Goal: Task Accomplishment & Management: Complete application form

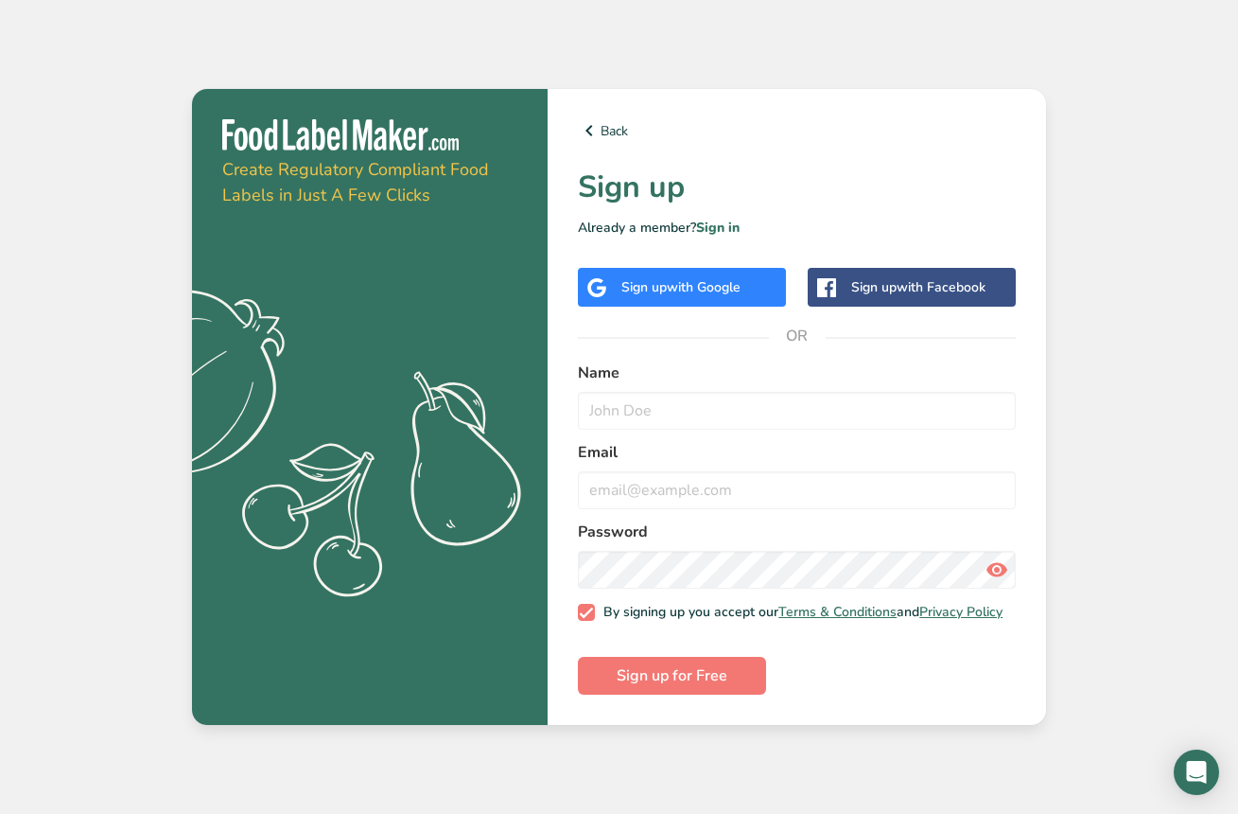
click at [658, 284] on div "Sign up with Google" at bounding box center [681, 287] width 119 height 20
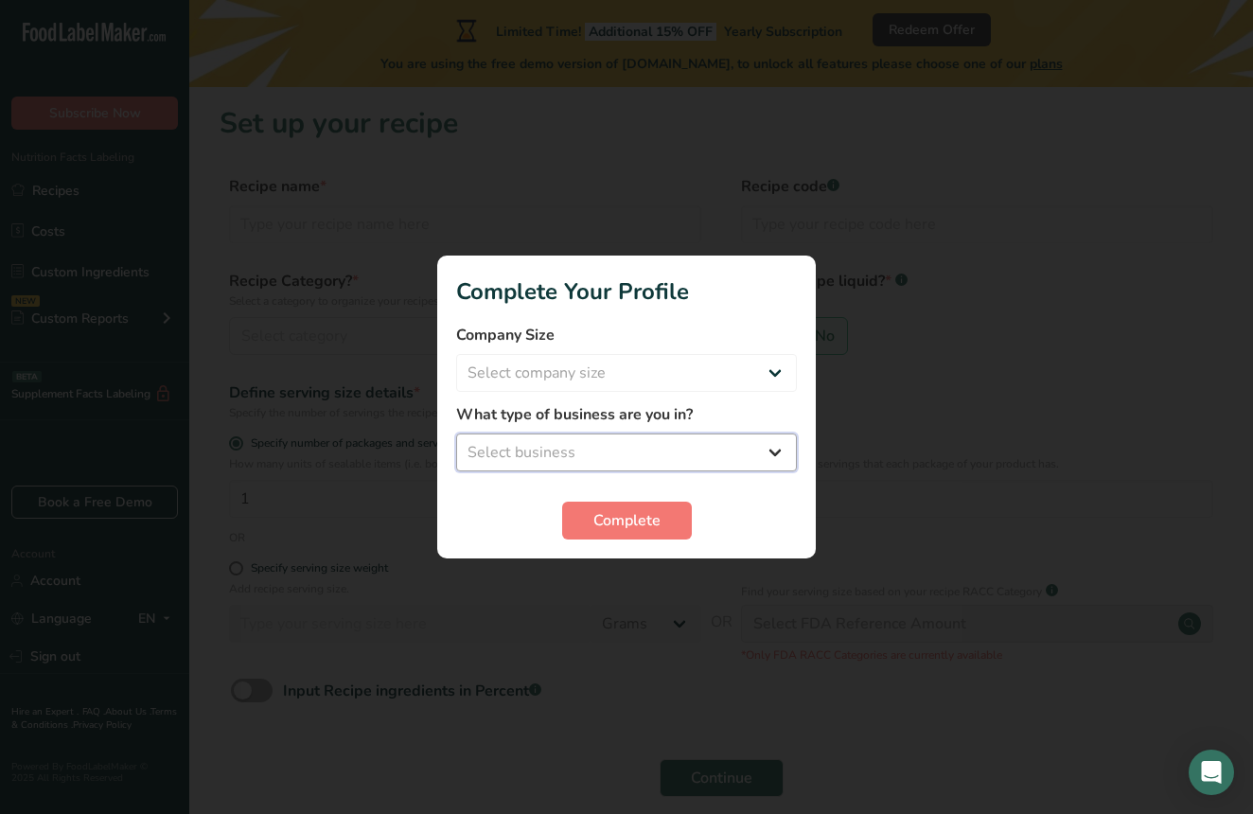
select select "8"
select select "1"
click at [629, 520] on span "Complete" at bounding box center [626, 520] width 67 height 23
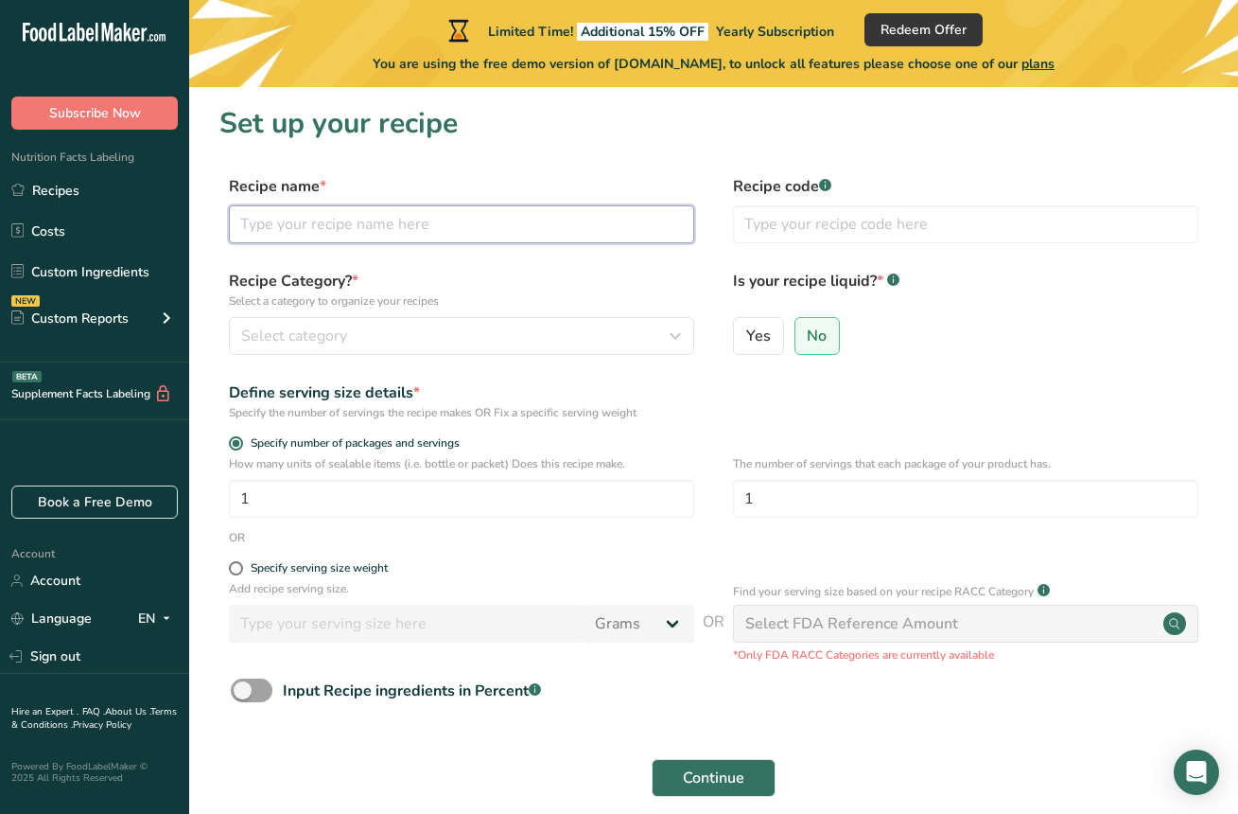
click at [449, 230] on input "text" at bounding box center [461, 224] width 465 height 38
type input "High Protein Banana Bread"
click at [513, 332] on div "Select category" at bounding box center [456, 336] width 430 height 23
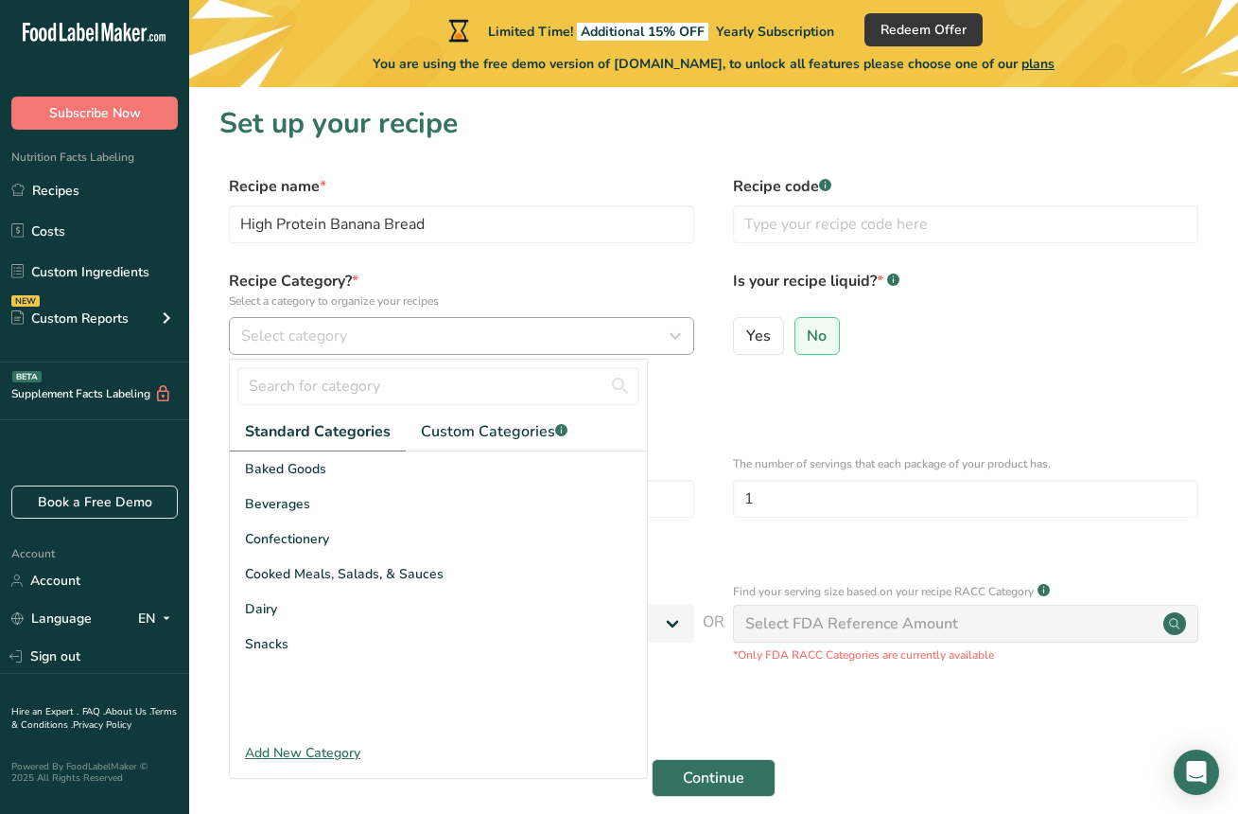
click at [513, 332] on div "Select category" at bounding box center [456, 336] width 430 height 23
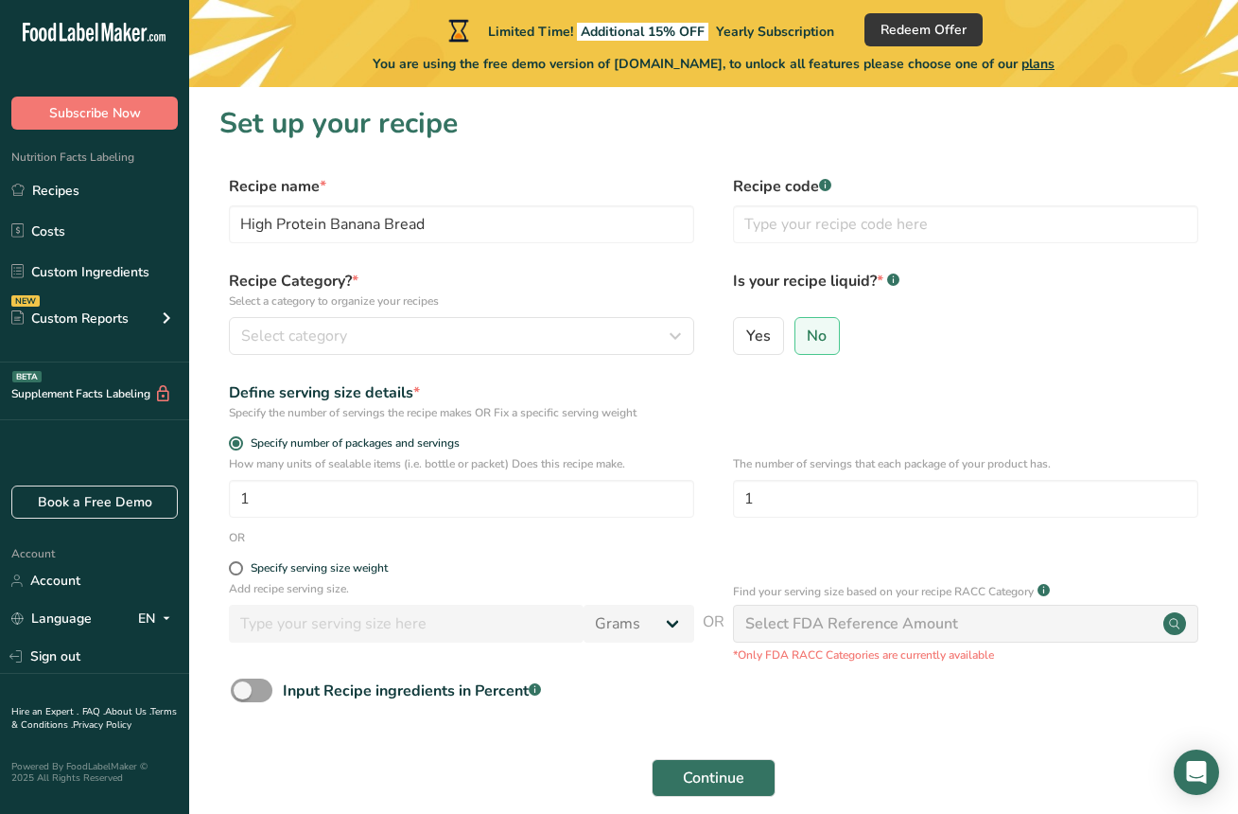
scroll to position [36, 0]
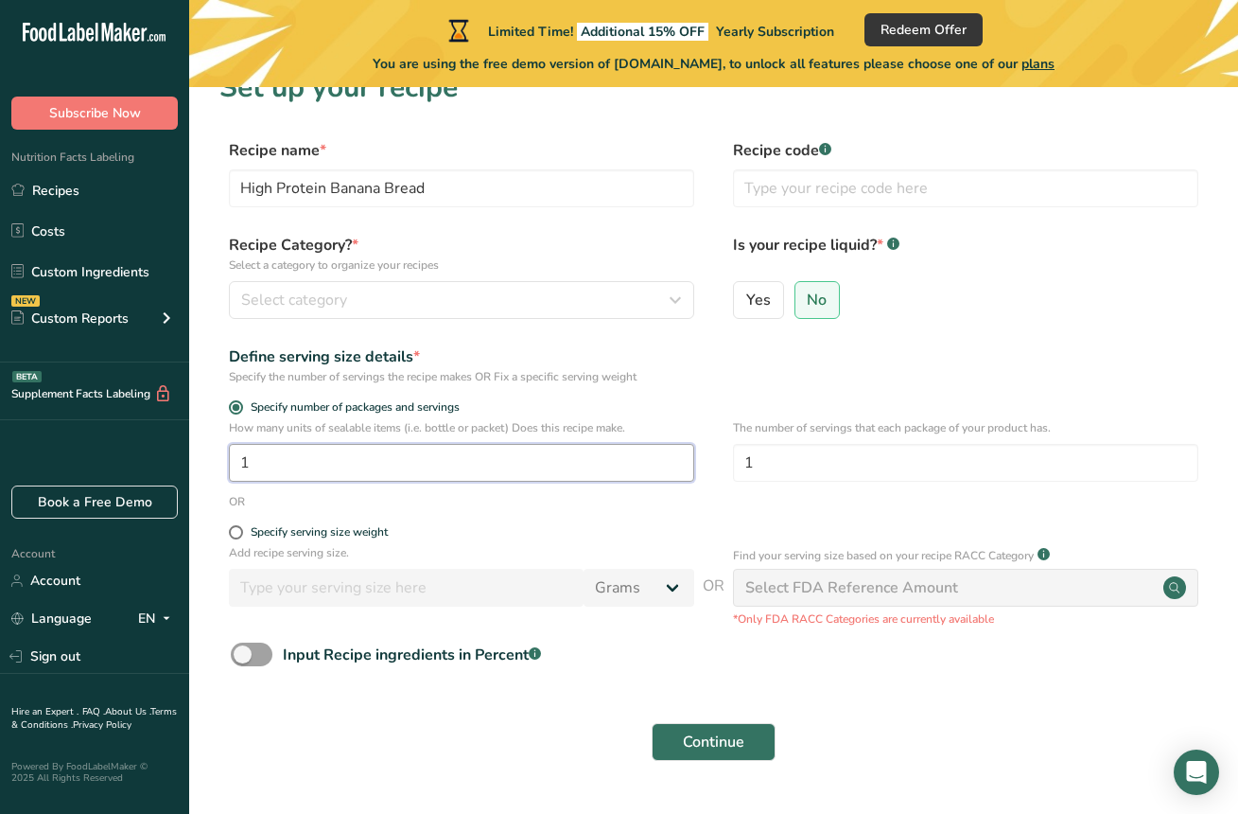
click at [264, 453] on input "1" at bounding box center [461, 463] width 465 height 38
click at [389, 519] on form "Recipe name * High Protein Banana Bread Recipe code .a-a{fill:#347362;}.b-a{fil…" at bounding box center [713, 455] width 989 height 633
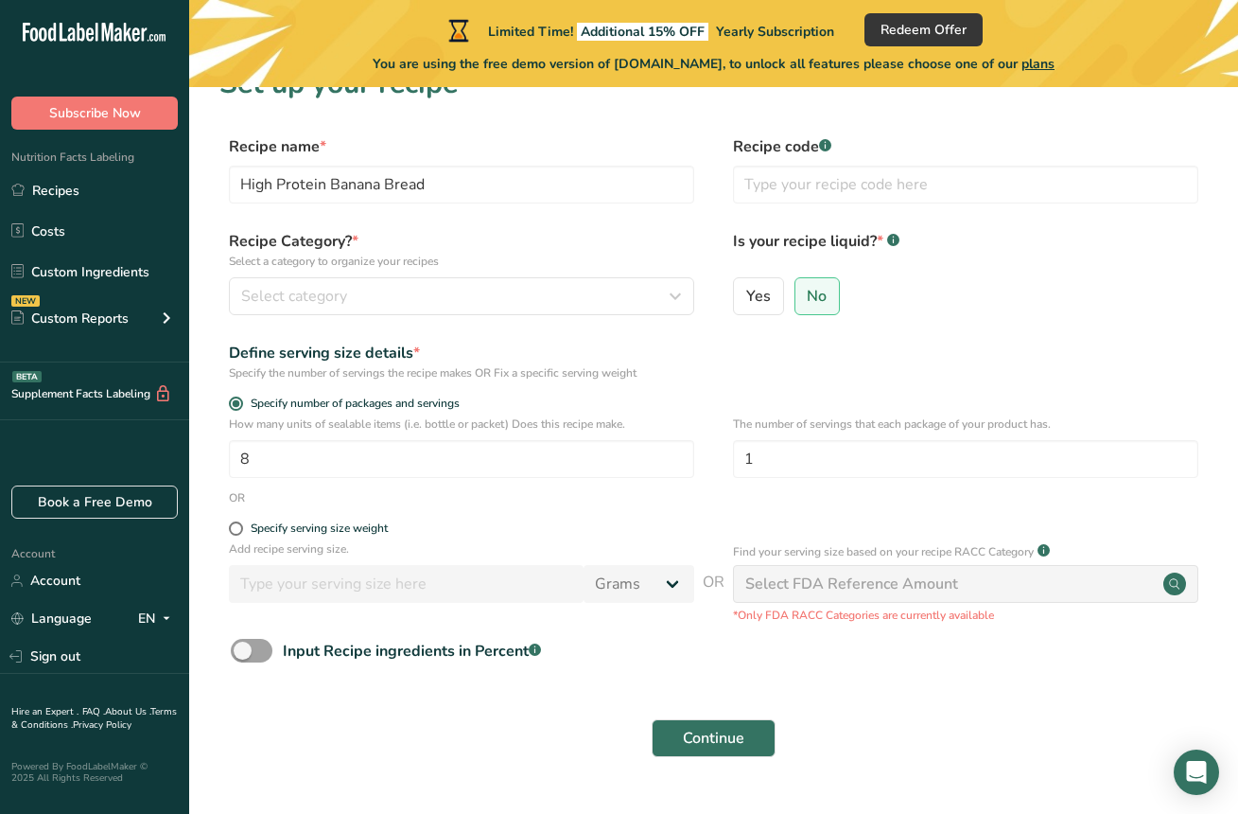
scroll to position [44, 0]
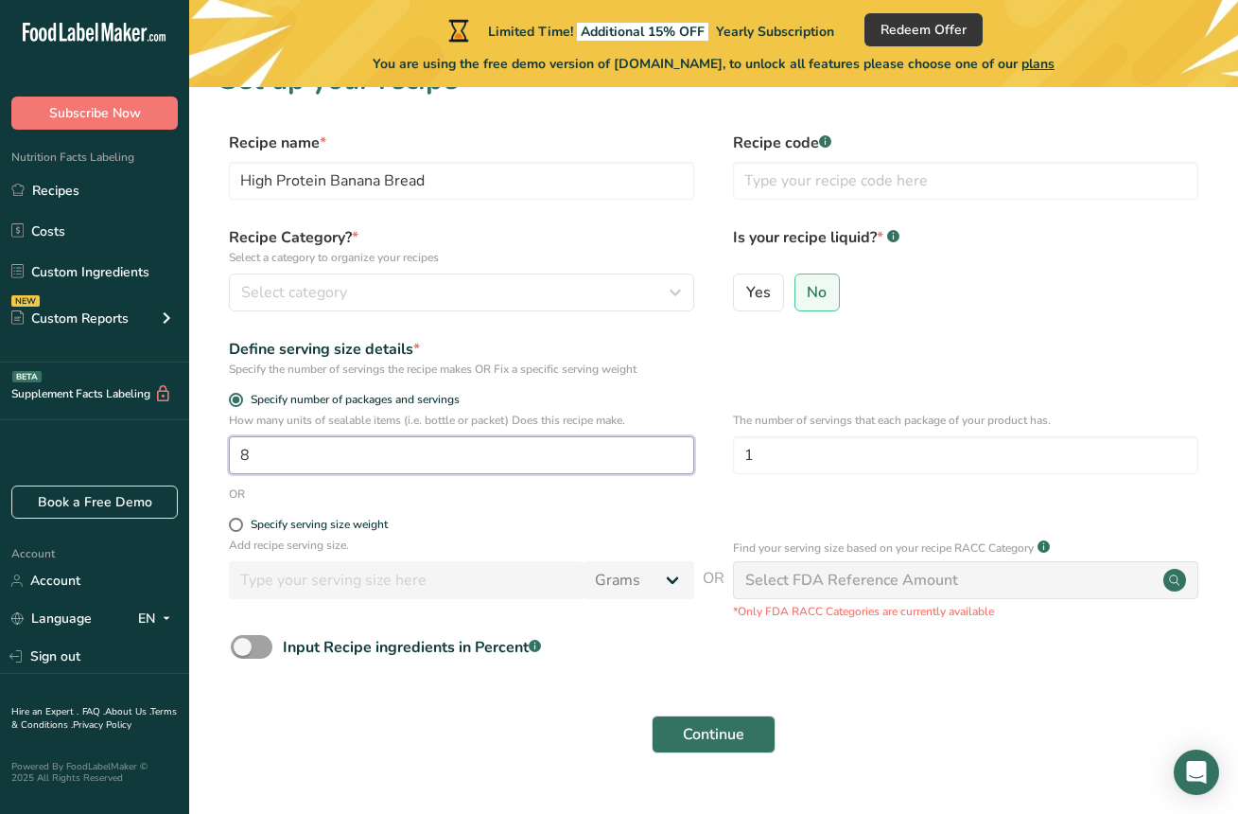
click at [318, 460] on input "8" at bounding box center [461, 455] width 465 height 38
type input "11"
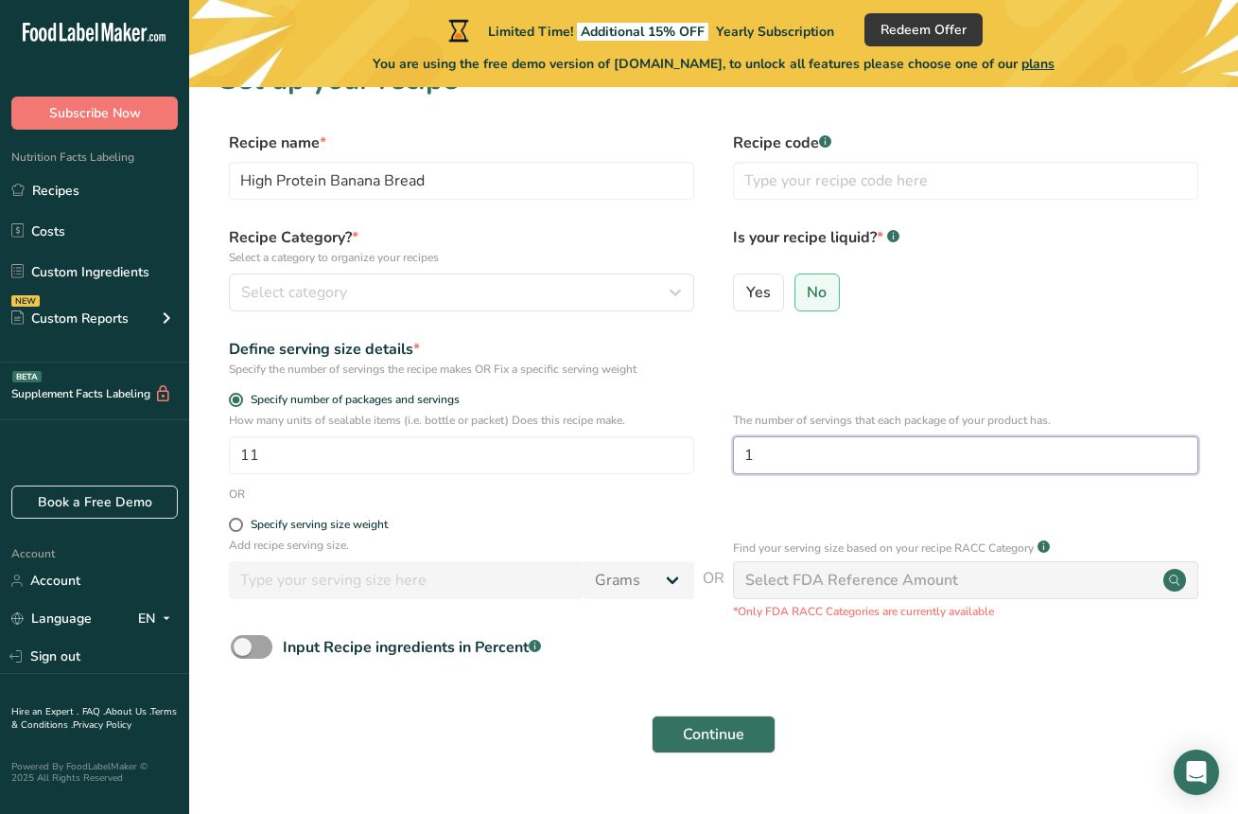
click at [759, 455] on input "1" at bounding box center [965, 455] width 465 height 38
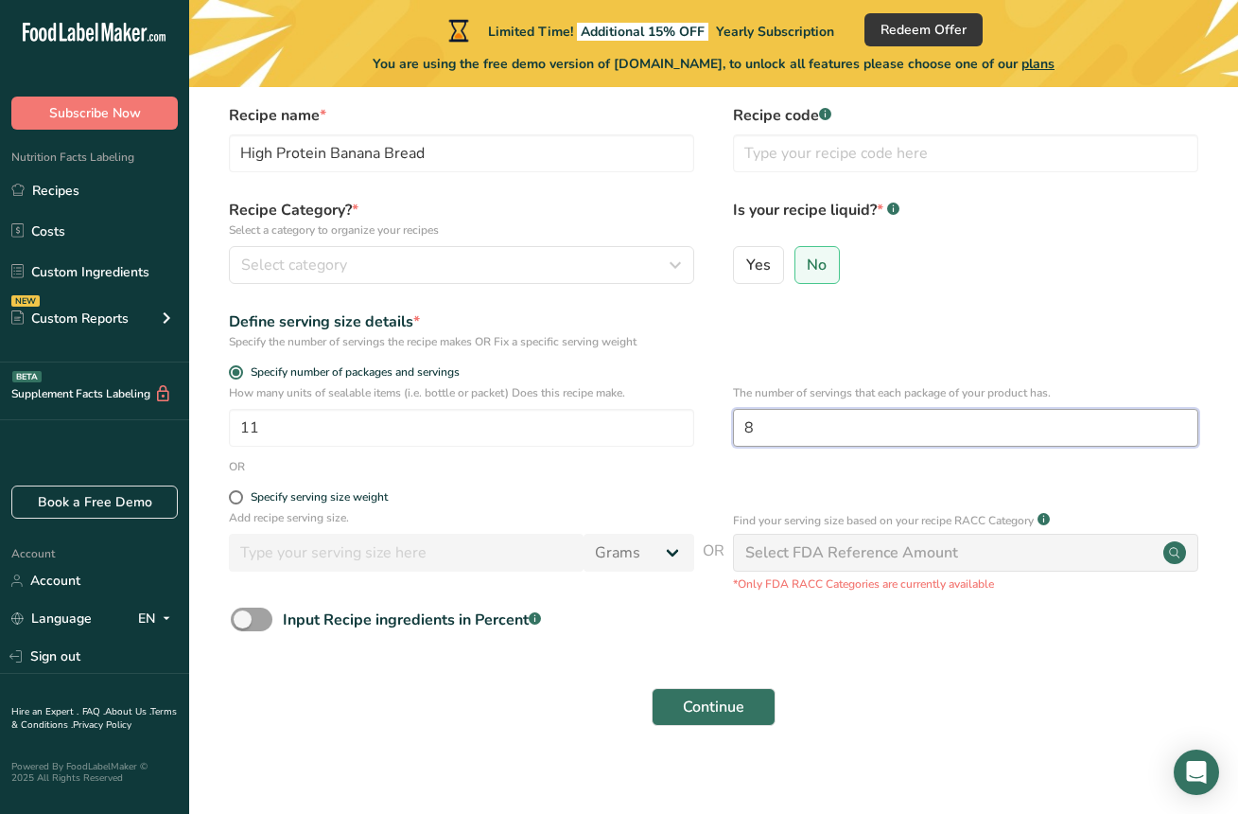
type input "8"
click at [711, 706] on span "Continue" at bounding box center [713, 706] width 61 height 23
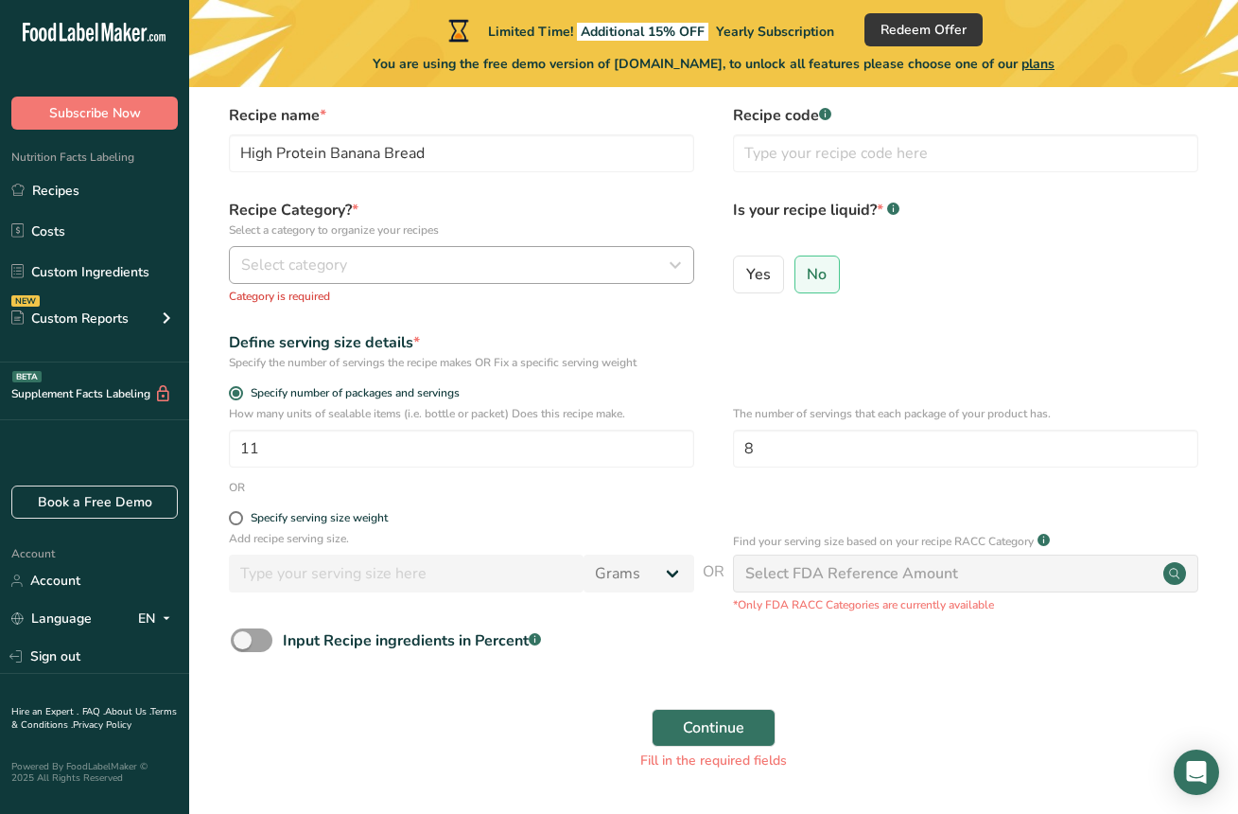
click at [342, 262] on span "Select category" at bounding box center [294, 265] width 106 height 23
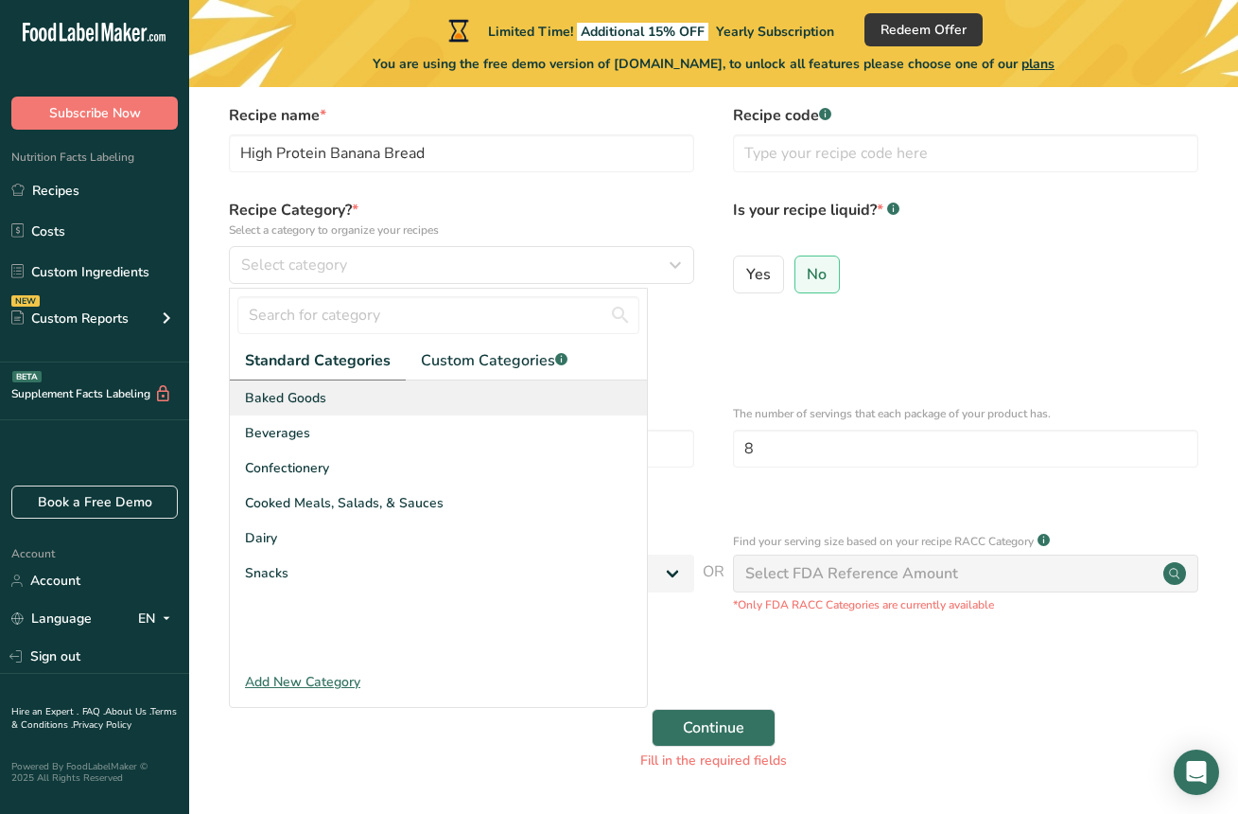
click at [311, 408] on div "Baked Goods" at bounding box center [438, 397] width 417 height 35
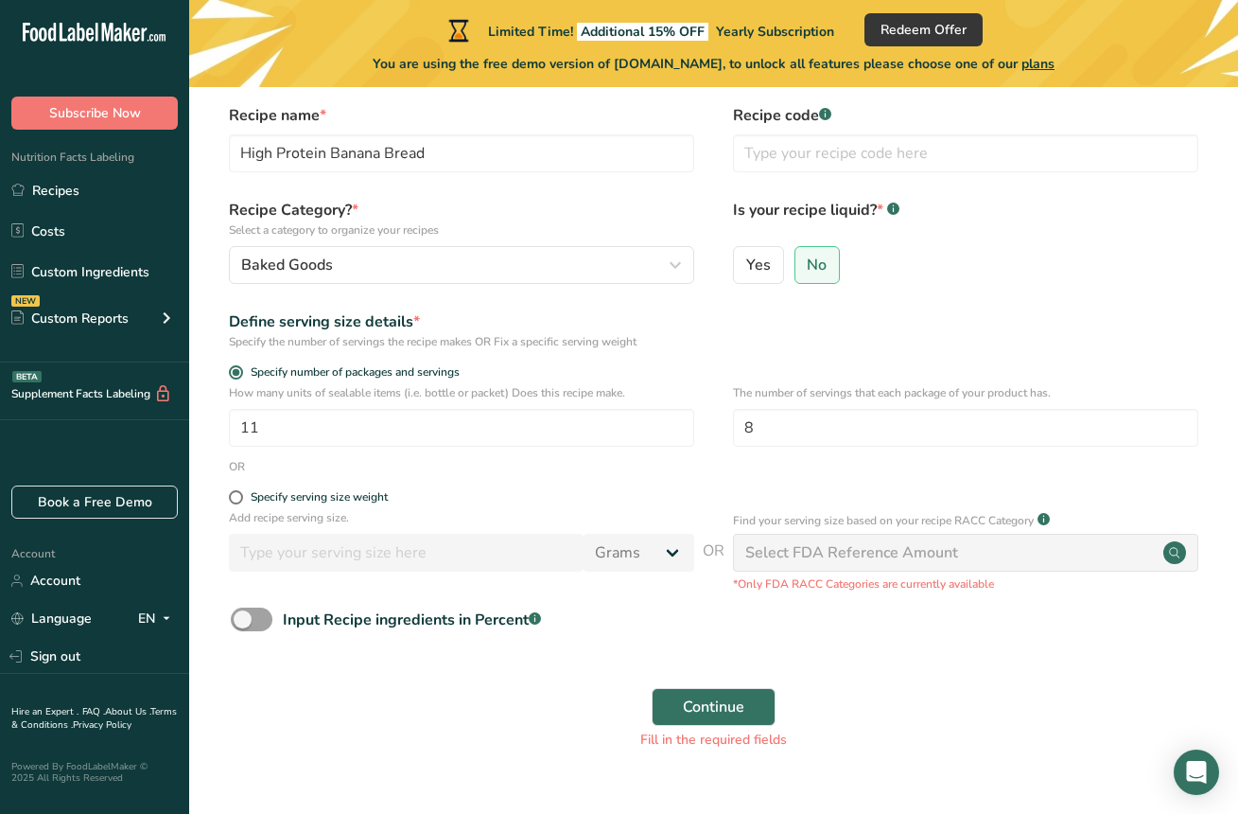
scroll to position [75, 0]
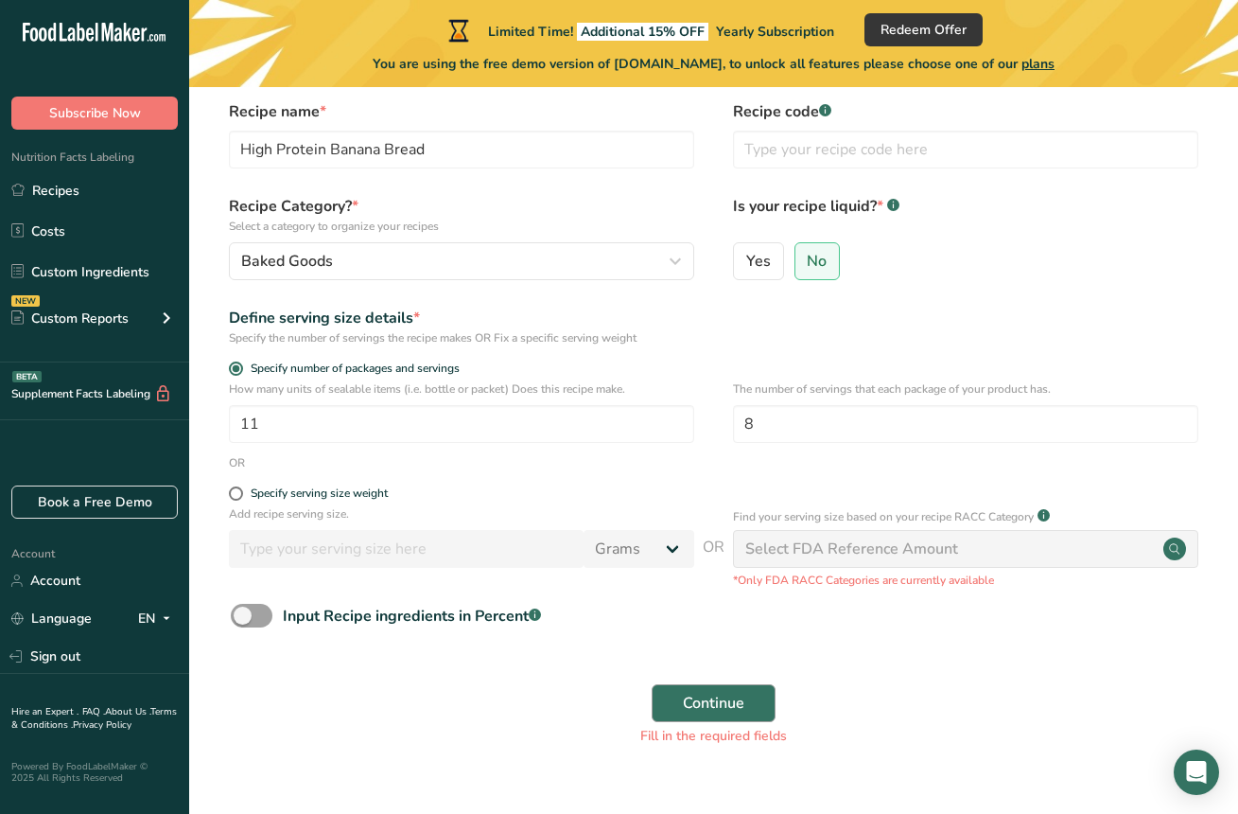
click at [674, 696] on button "Continue" at bounding box center [714, 703] width 124 height 38
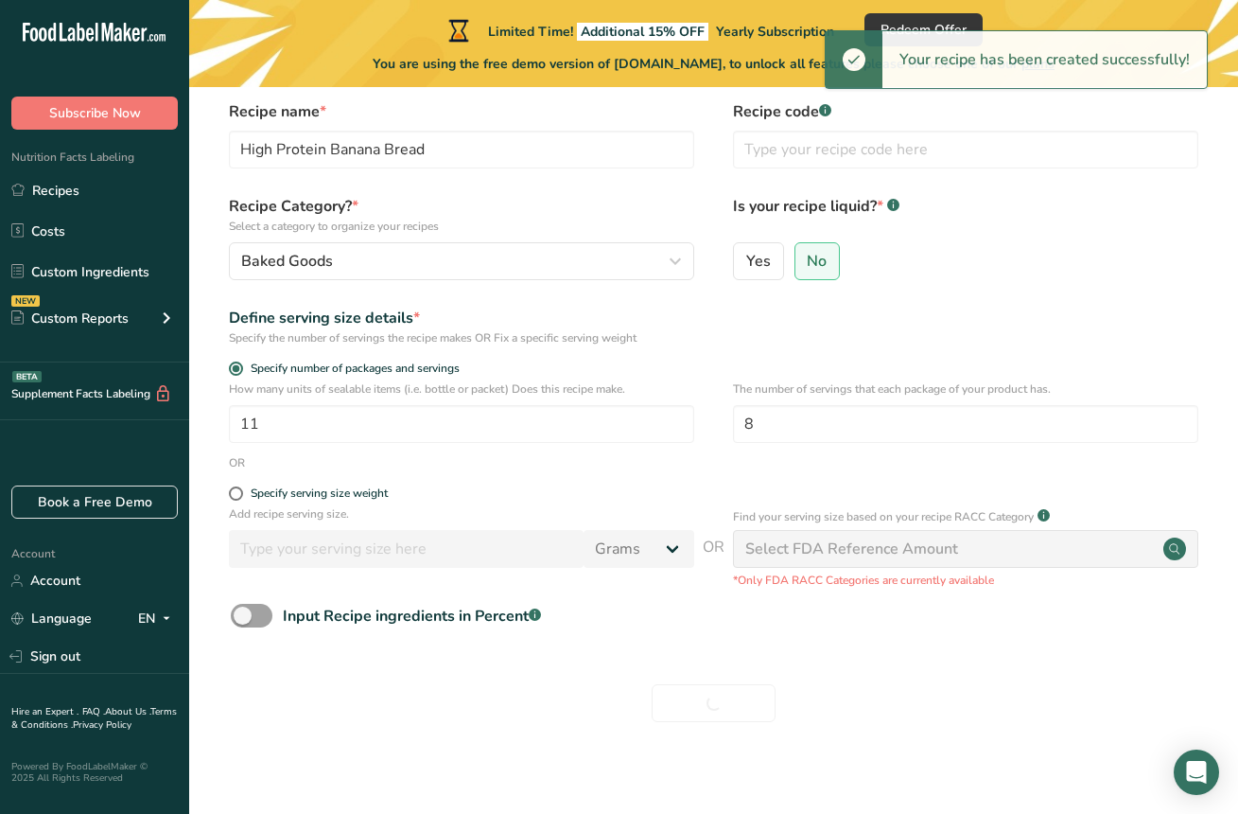
click at [783, 564] on div "Select FDA Reference Amount" at bounding box center [965, 549] width 465 height 38
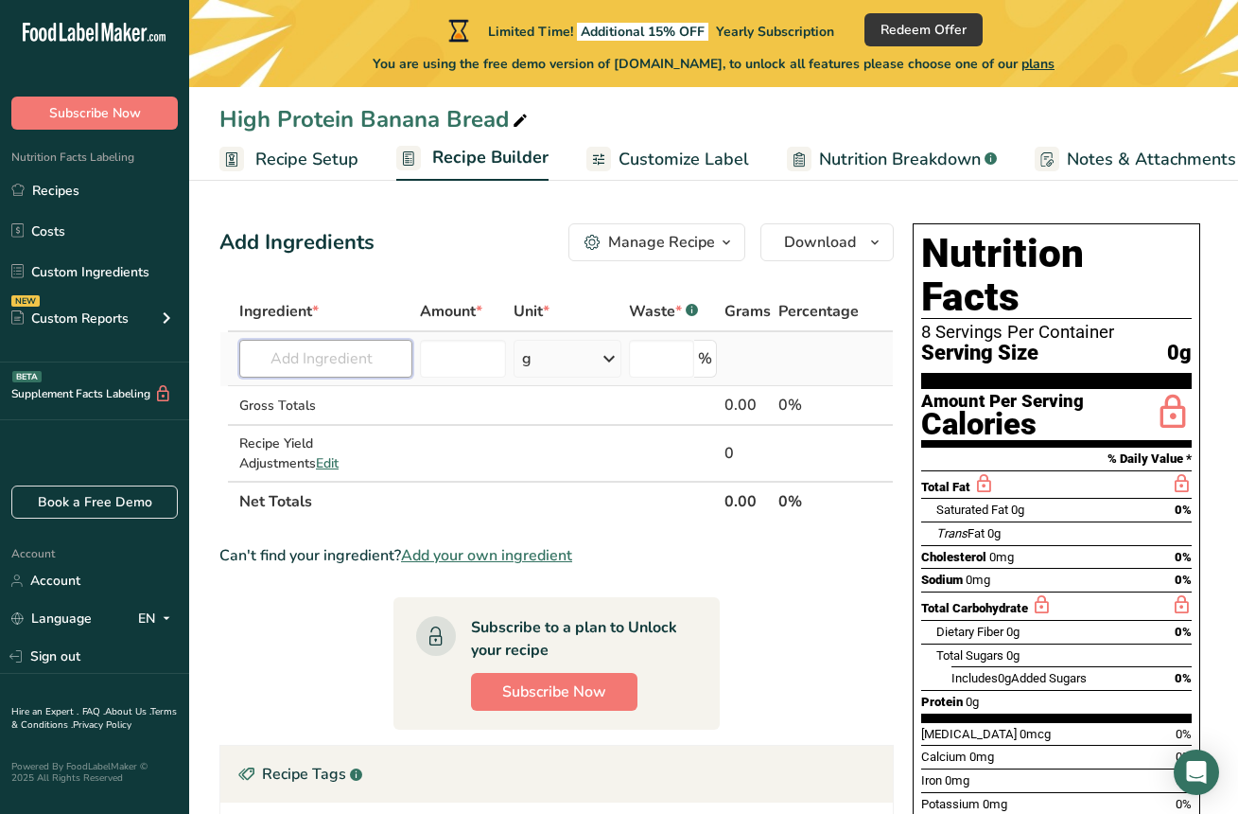
click at [344, 369] on input "text" at bounding box center [325, 359] width 173 height 38
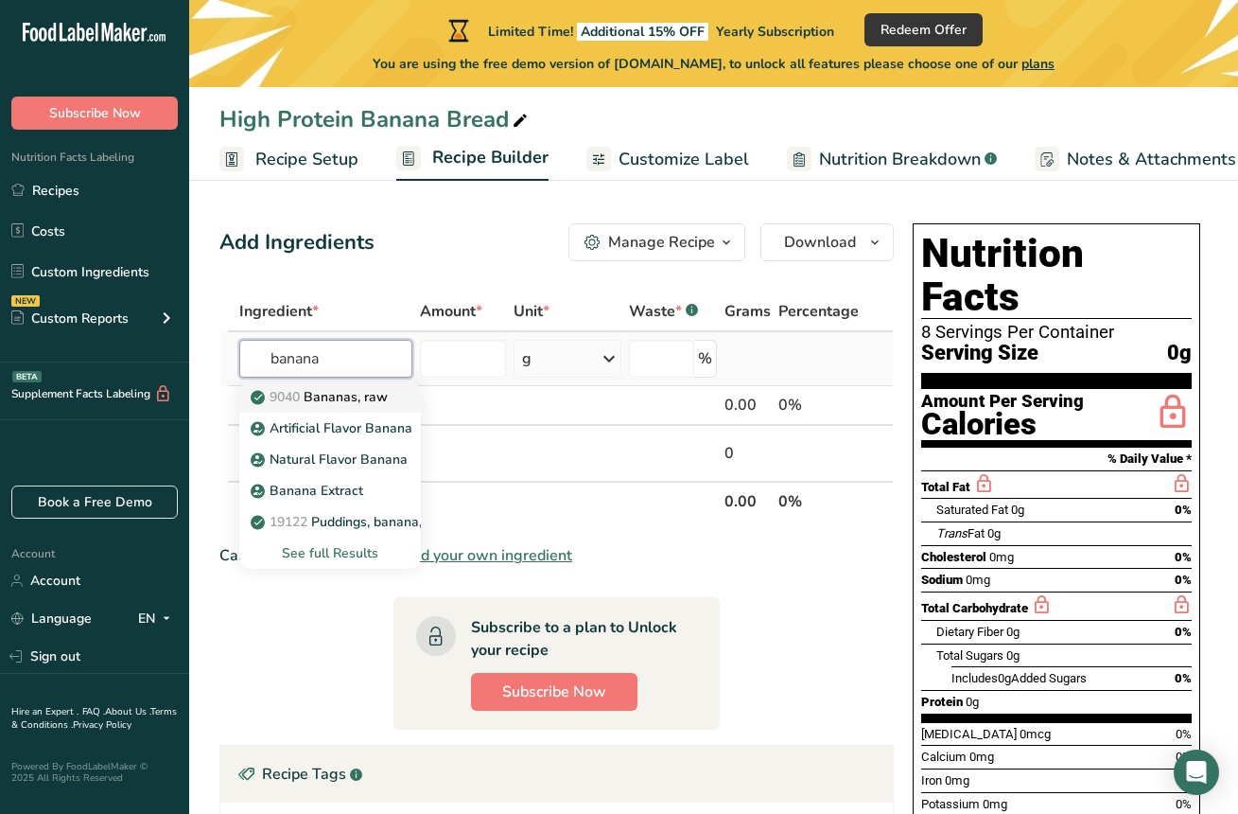
type input "banana"
click at [341, 390] on p "9040 [GEOGRAPHIC_DATA], raw" at bounding box center [320, 397] width 133 height 20
type input "Bananas, raw"
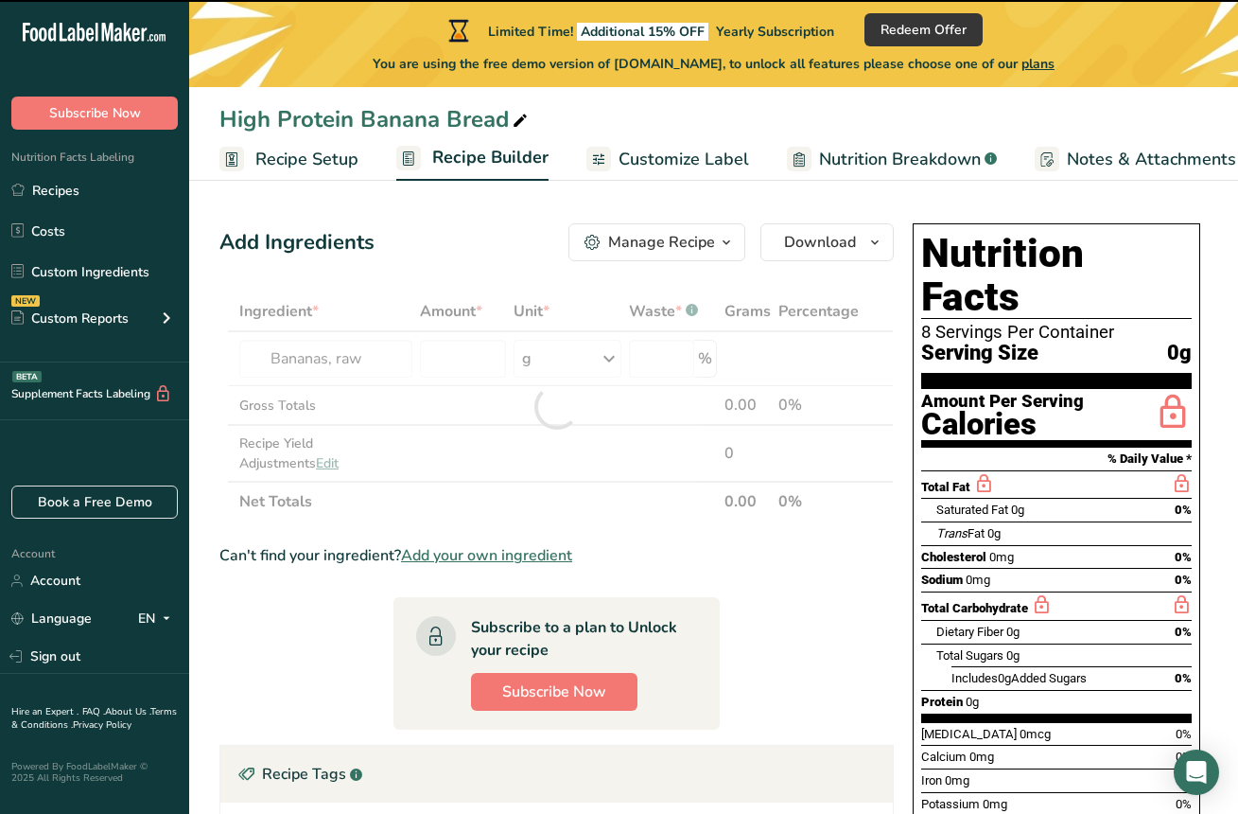
type input "0"
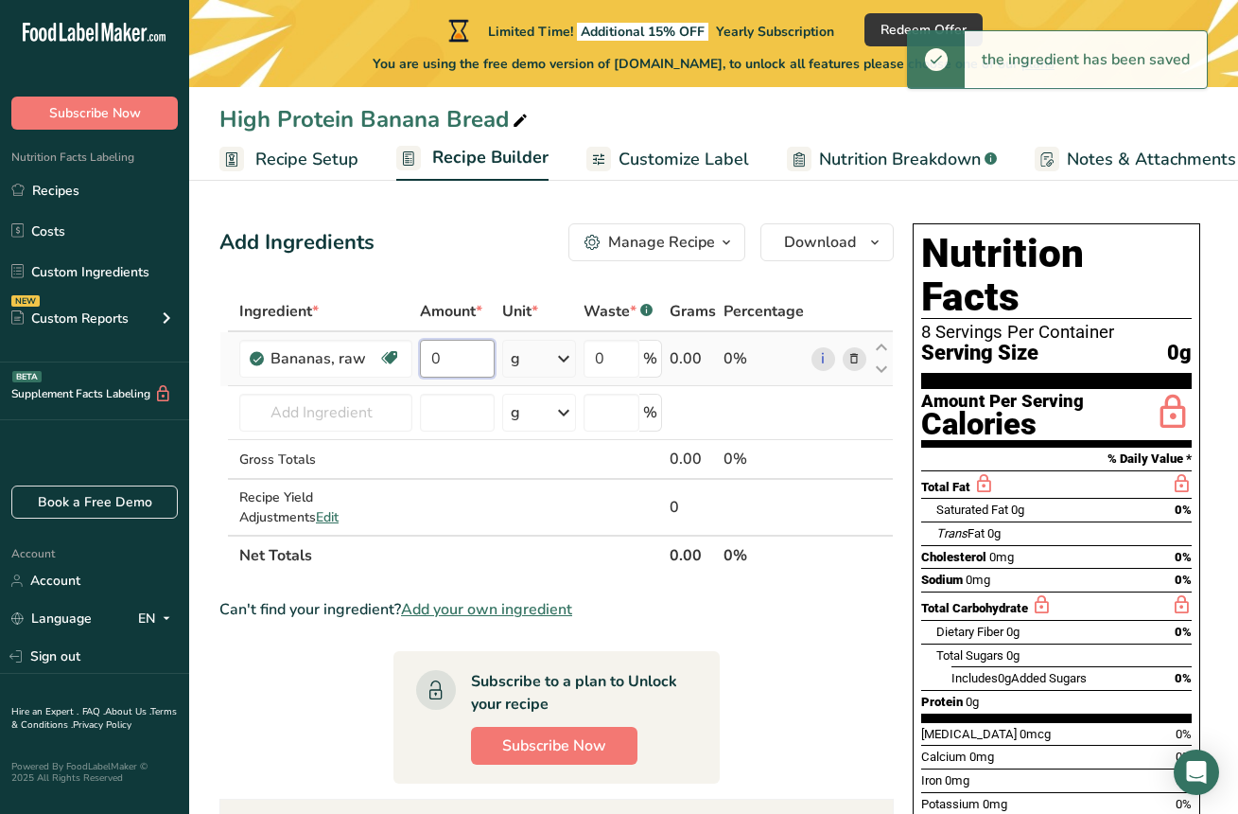
click at [446, 364] on input "0" at bounding box center [457, 359] width 74 height 38
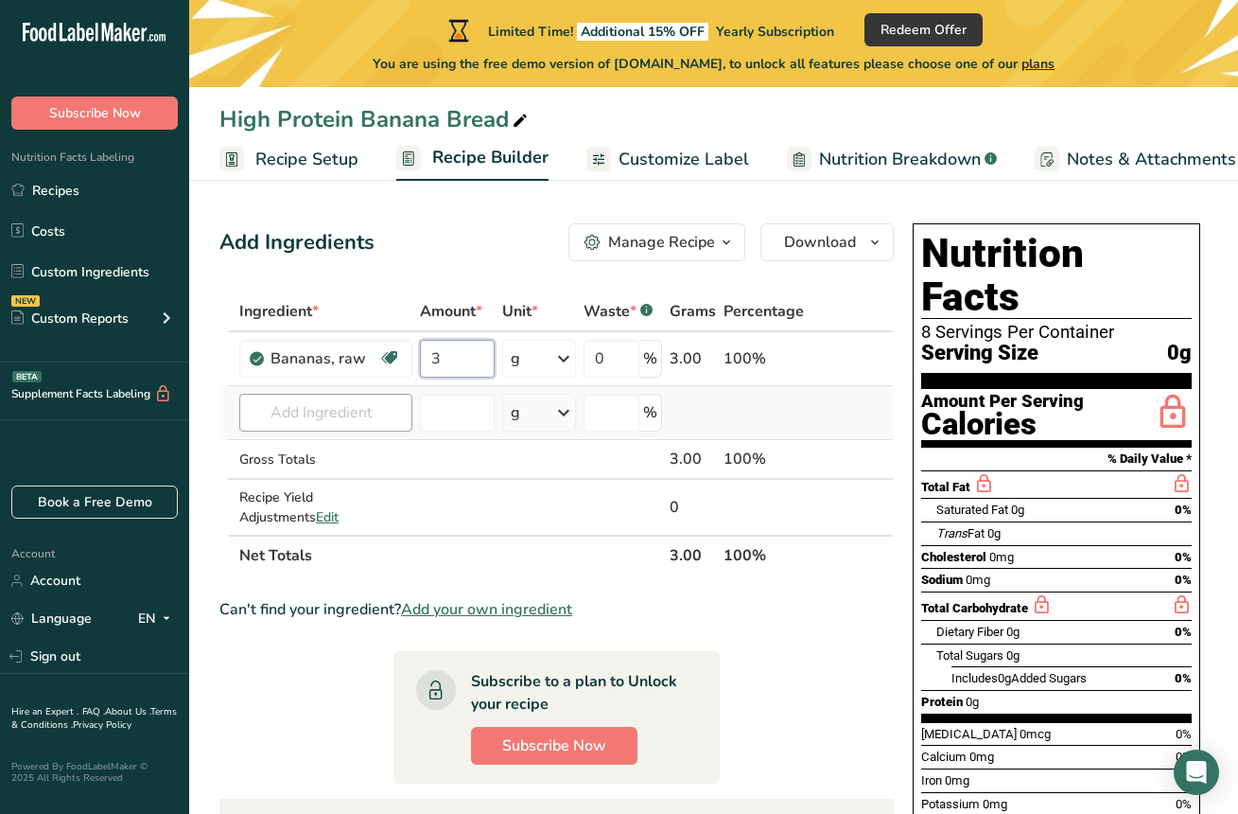
type input "3"
click at [349, 417] on div "Ingredient * Amount * Unit * Waste * .a-a{fill:#347362;}.b-a{fill:#fff;} Grams …" at bounding box center [556, 433] width 675 height 284
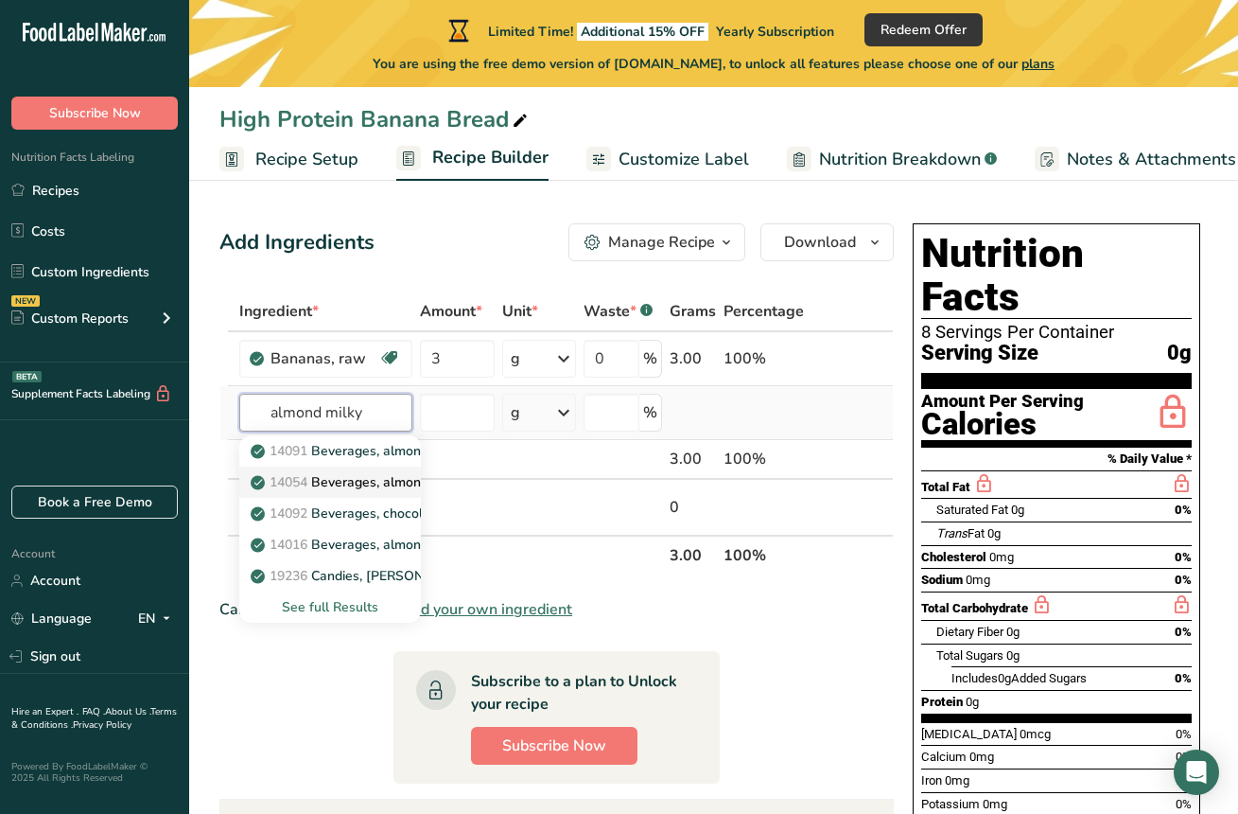
scroll to position [125, 0]
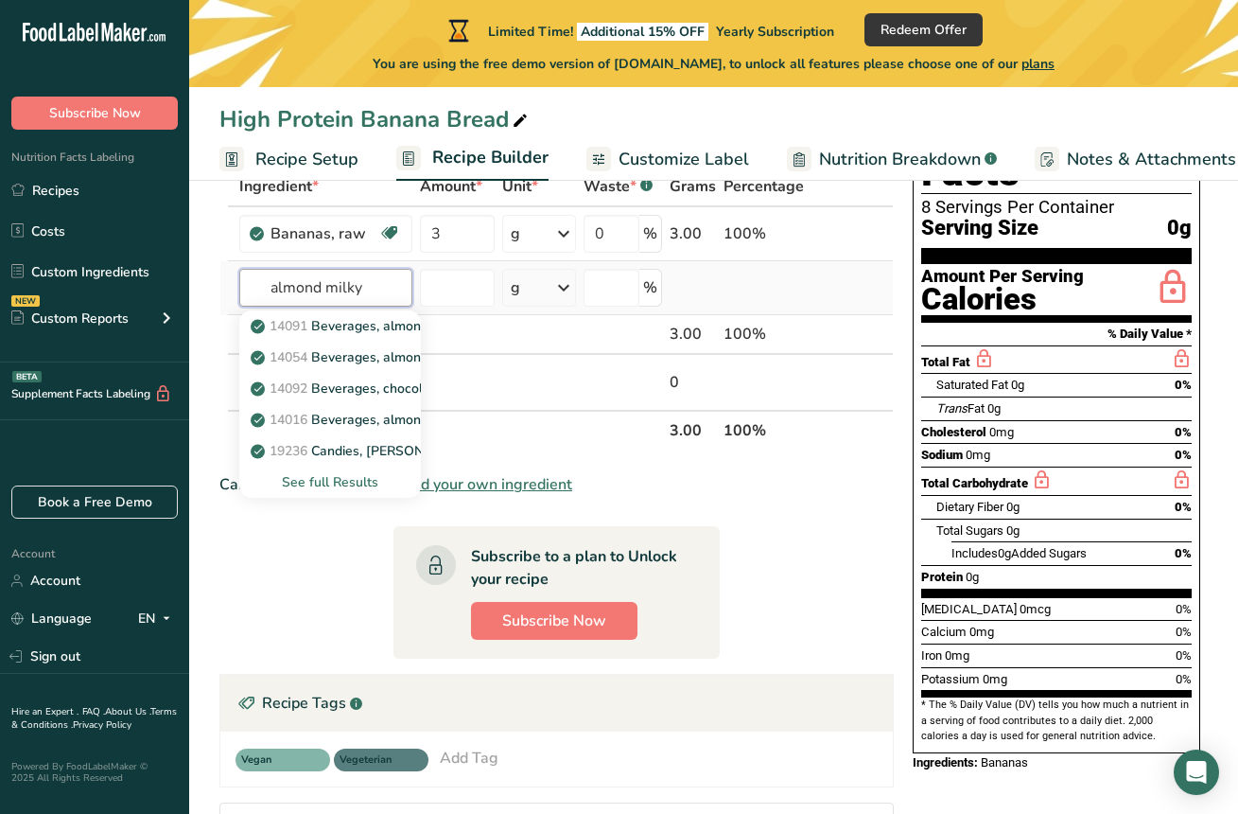
type input "almond milky"
click at [346, 486] on div "See full Results" at bounding box center [329, 482] width 151 height 20
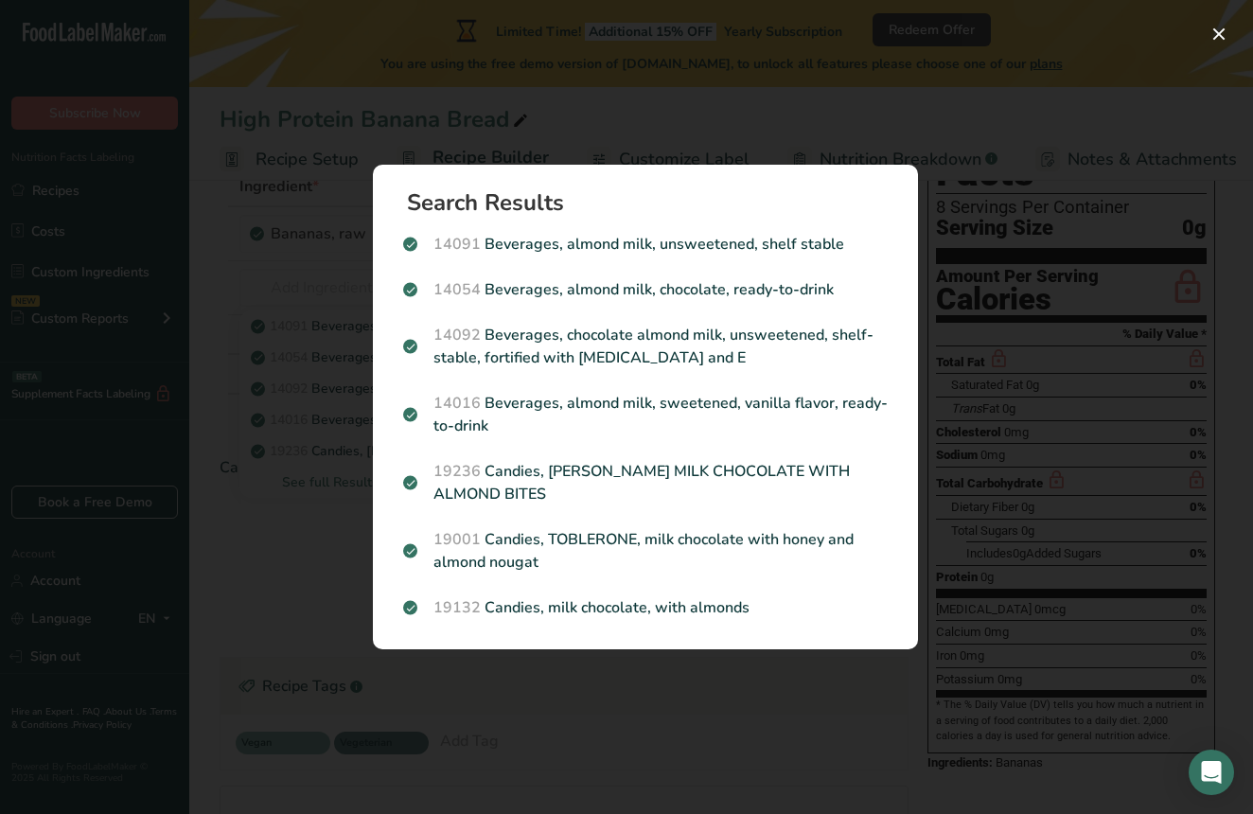
click at [721, 112] on div "Search results modal" at bounding box center [626, 407] width 1253 height 814
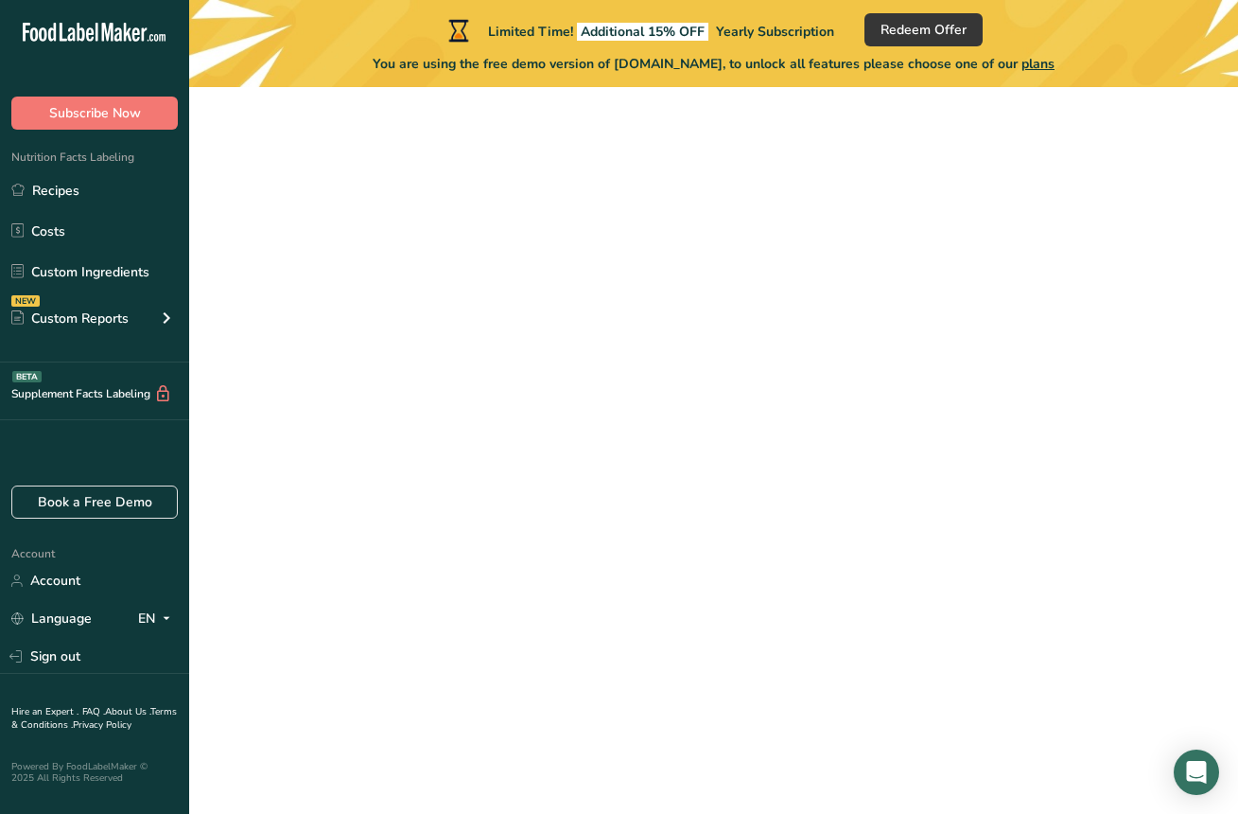
scroll to position [75, 0]
